Goal: Task Accomplishment & Management: Manage account settings

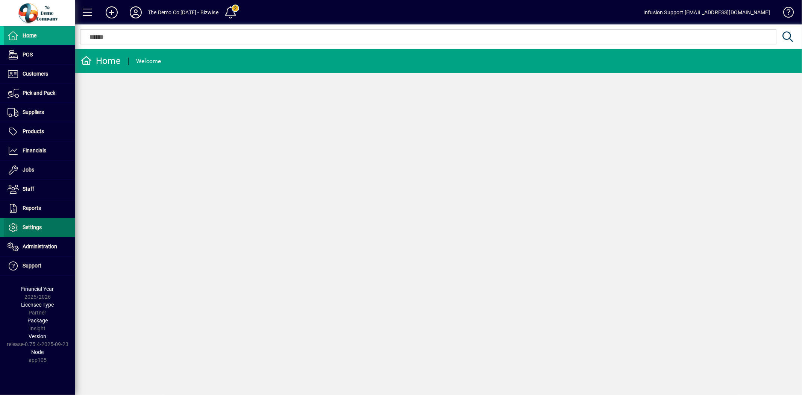
click at [39, 222] on span at bounding box center [39, 227] width 71 height 18
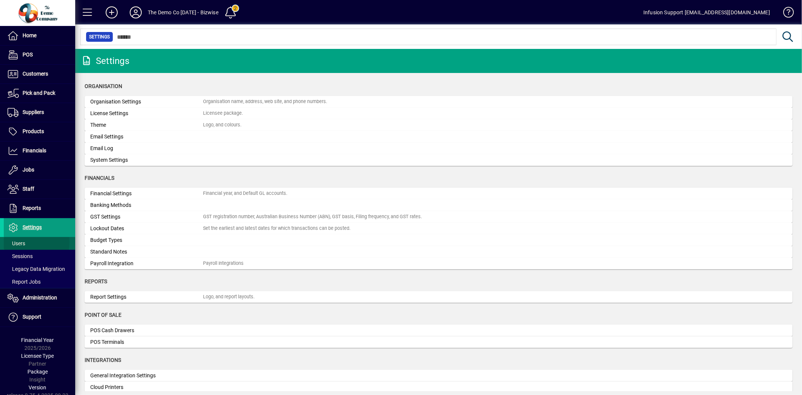
click at [27, 242] on span at bounding box center [39, 243] width 71 height 18
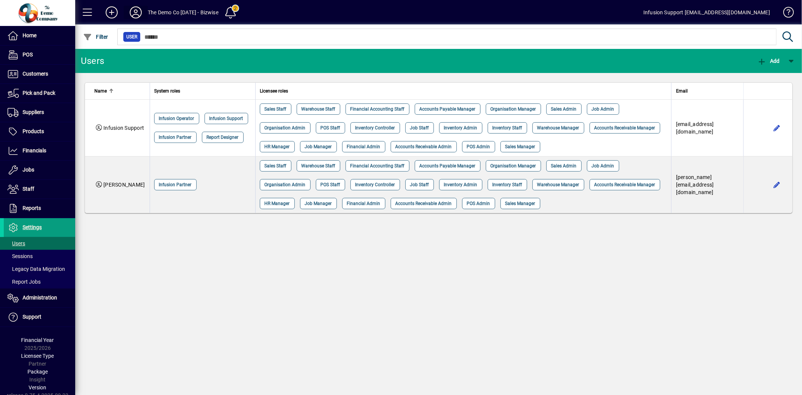
click at [133, 10] on icon at bounding box center [135, 12] width 15 height 12
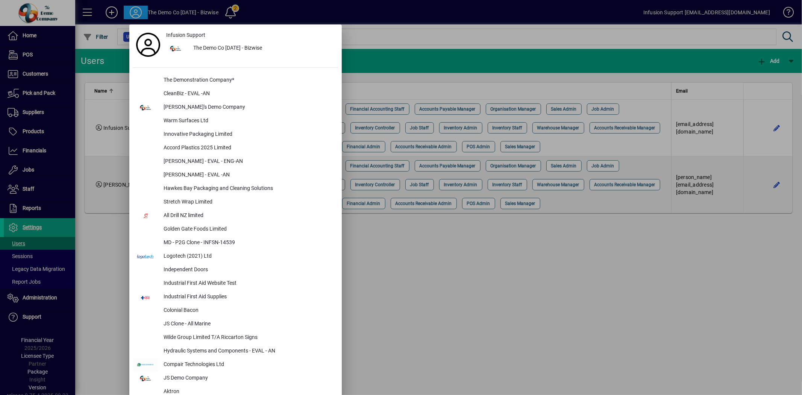
scroll to position [435, 0]
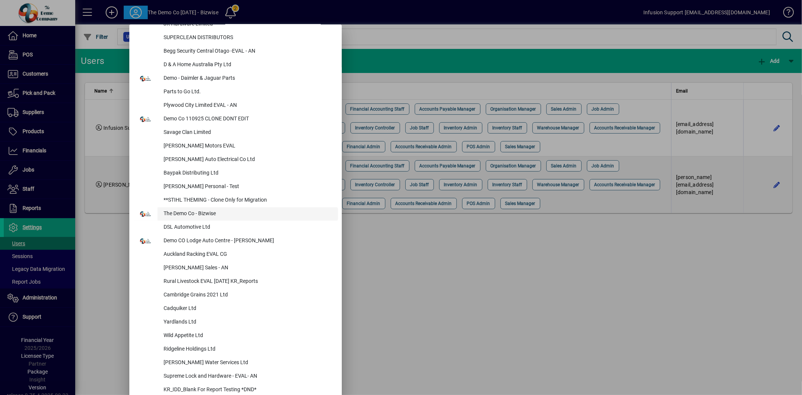
click at [229, 215] on div "The Demo Co - Bizwise" at bounding box center [248, 214] width 180 height 14
